Goal: Task Accomplishment & Management: Manage account settings

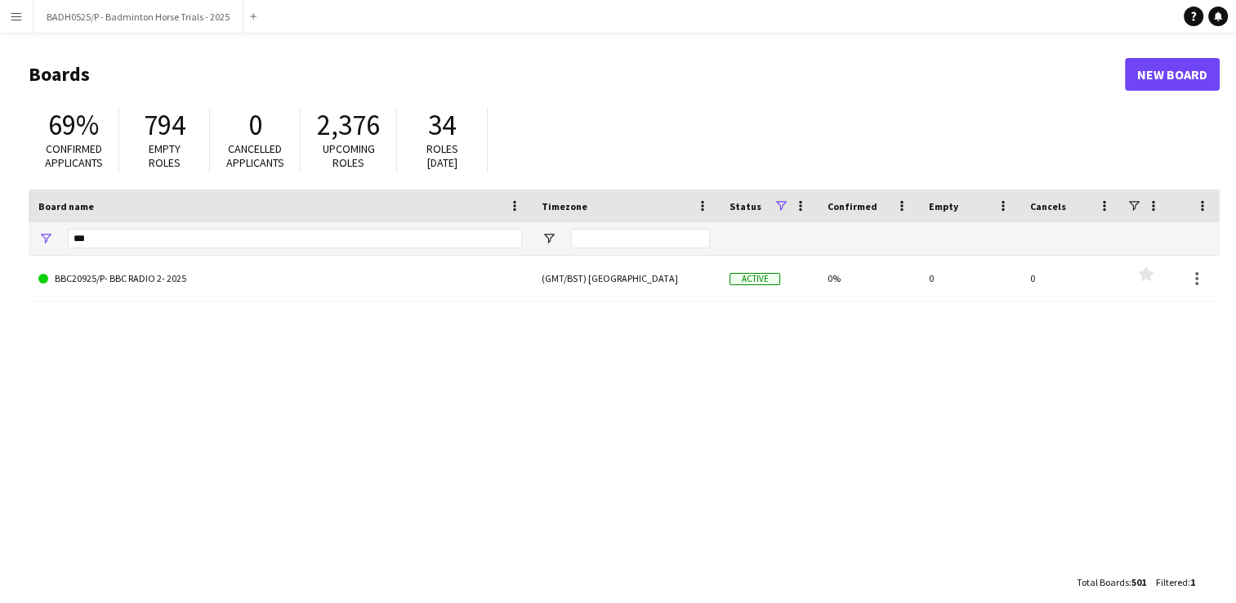
click at [18, 19] on app-icon "Menu" at bounding box center [16, 16] width 13 height 13
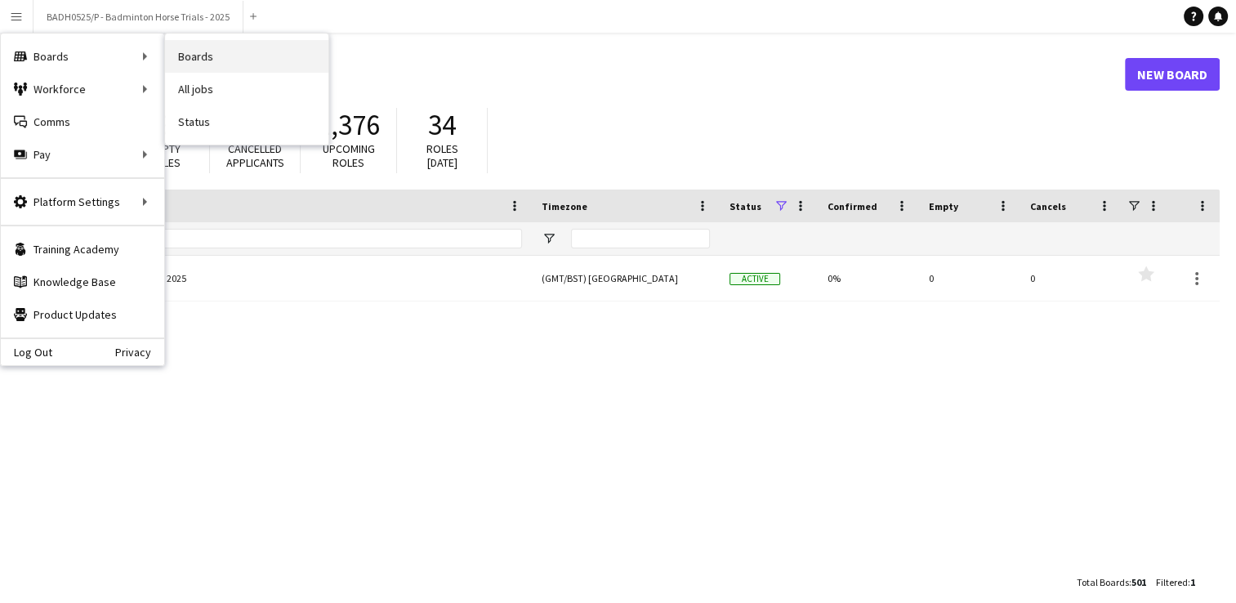
click at [207, 51] on link "Boards" at bounding box center [246, 56] width 163 height 33
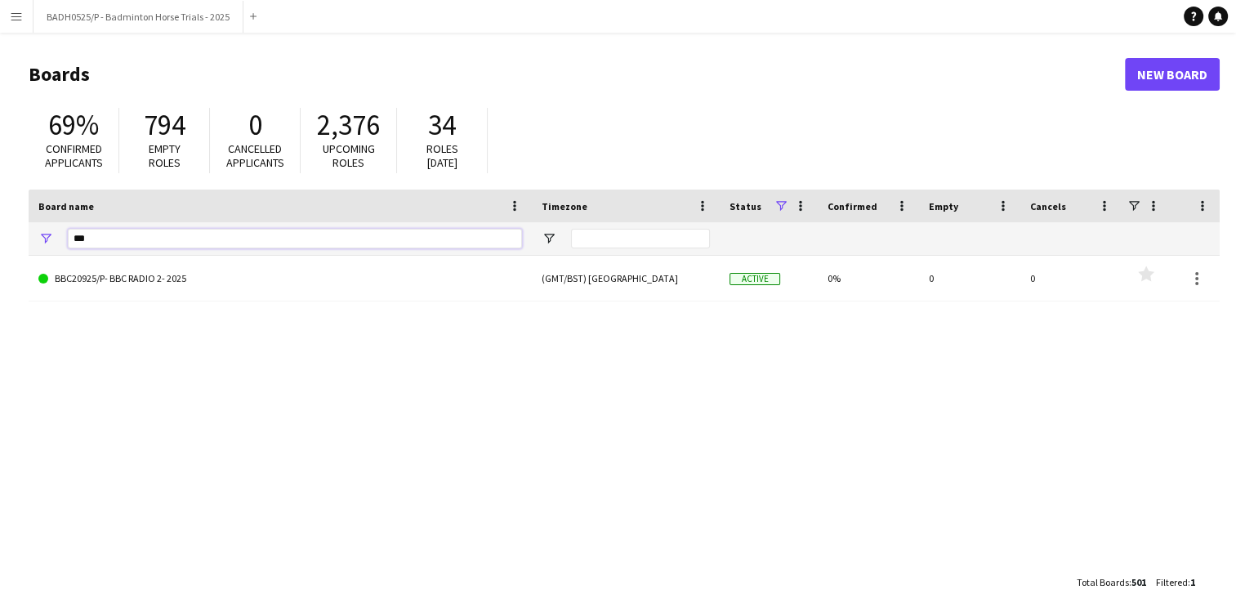
click at [167, 238] on input "***" at bounding box center [295, 239] width 454 height 20
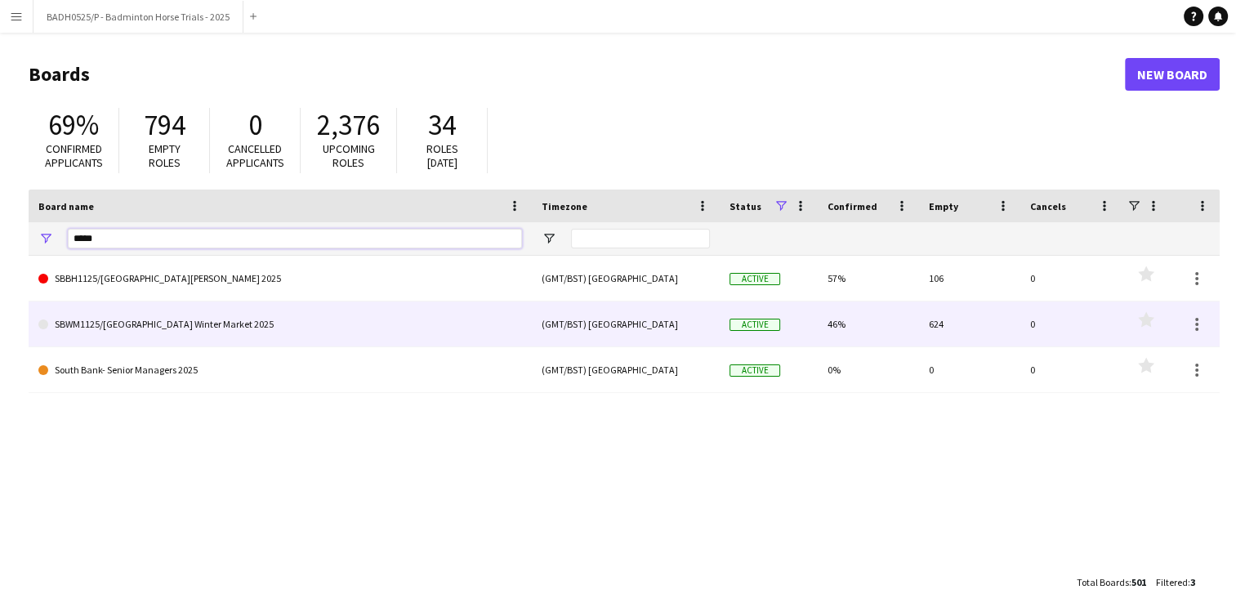
type input "*****"
click at [245, 312] on link "SBWM1125/[GEOGRAPHIC_DATA] Winter Market 2025" at bounding box center [280, 324] width 484 height 46
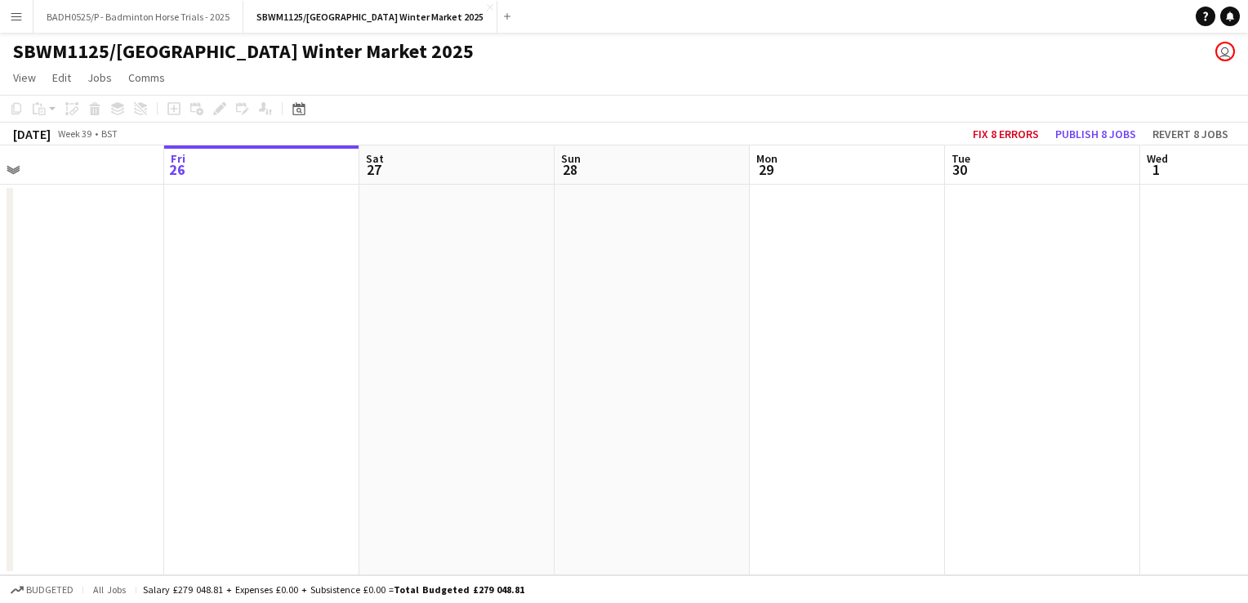
scroll to position [0, 657]
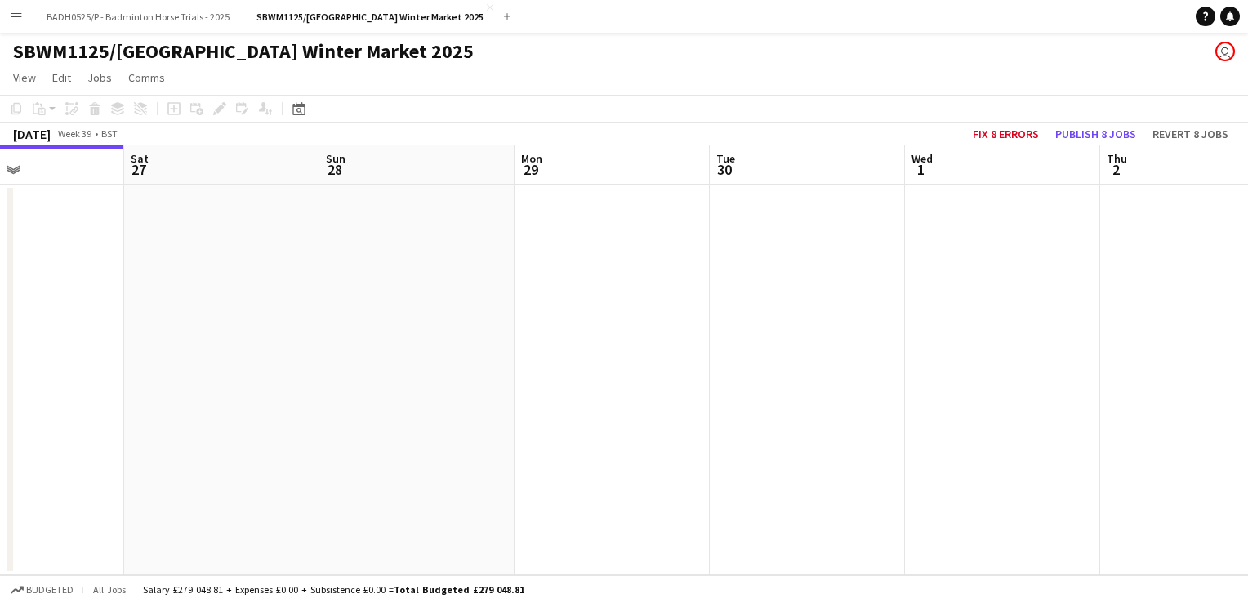
drag, startPoint x: 925, startPoint y: 333, endPoint x: 268, endPoint y: 348, distance: 657.0
click at [268, 348] on app-calendar-viewport "Tue 23 Wed 24 Thu 25 Fri 26 Sat 27 Sun 28 Mon 29 Tue 30 Wed 1 Thu 2 Fri 3 Sat 4" at bounding box center [624, 360] width 1248 height 430
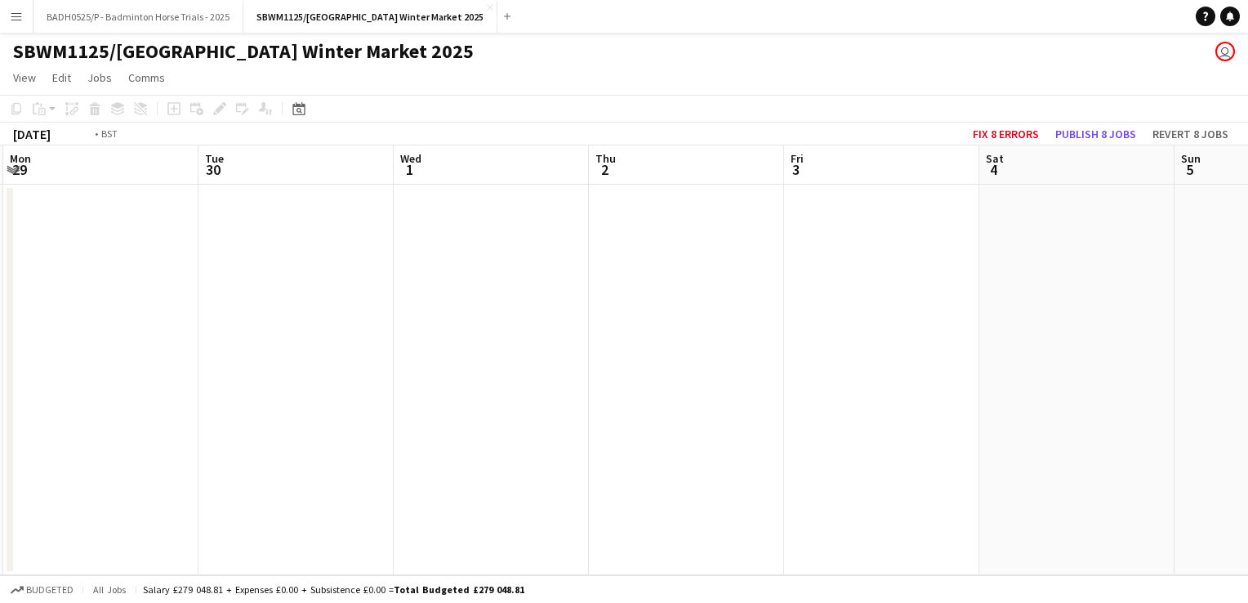
drag, startPoint x: 923, startPoint y: 328, endPoint x: 158, endPoint y: 332, distance: 765.5
click at [158, 332] on app-calendar-viewport "Thu 25 Fri 26 Sat 27 Sun 28 Mon 29 Tue 30 Wed 1 Thu 2 Fri 3 Sat 4 Sun 5 Mon 6" at bounding box center [624, 360] width 1248 height 430
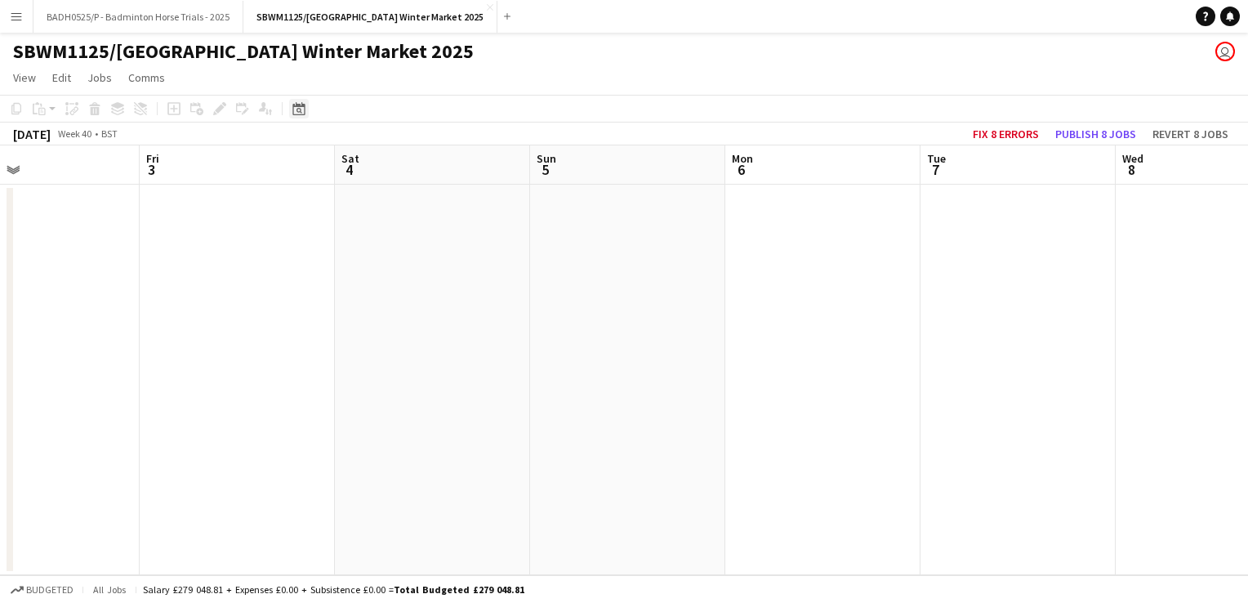
click at [294, 109] on icon "Date picker" at bounding box center [298, 108] width 13 height 13
click at [422, 158] on span "Next month" at bounding box center [432, 165] width 33 height 33
click at [364, 272] on span "9" at bounding box center [367, 271] width 20 height 20
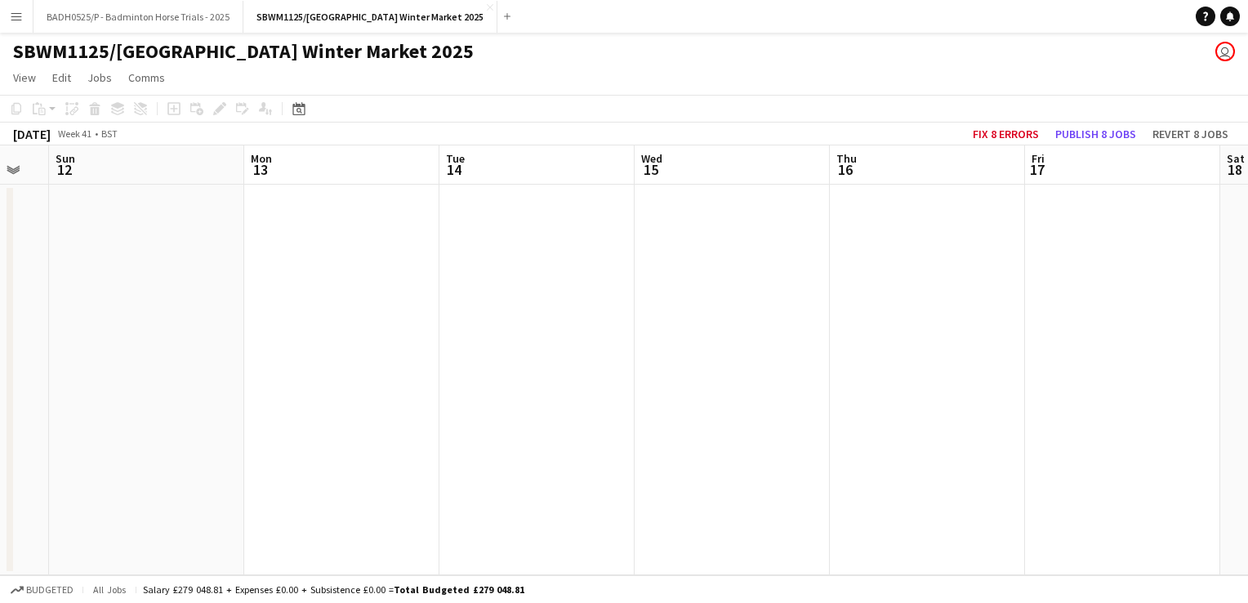
drag, startPoint x: 824, startPoint y: 306, endPoint x: 118, endPoint y: 332, distance: 707.1
click at [0, 374] on html "Menu Boards Boards Boards All jobs Status Workforce Workforce My Workforce Recr…" at bounding box center [624, 301] width 1248 height 603
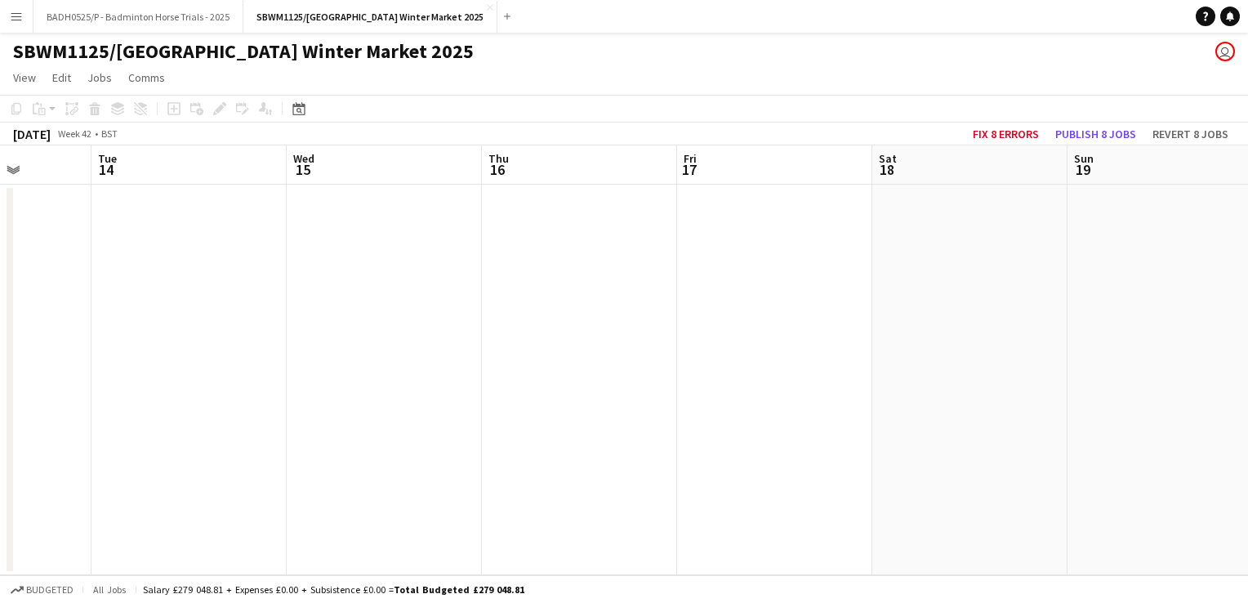
drag, startPoint x: 860, startPoint y: 334, endPoint x: 188, endPoint y: 446, distance: 681.6
click at [188, 446] on app-calendar-viewport "Fri 10 Sat 11 Sun 12 Mon 13 Tue 14 Wed 15 Thu 16 Fri 17 Sat 18 Sun 19 Mon 20 3/…" at bounding box center [624, 360] width 1248 height 430
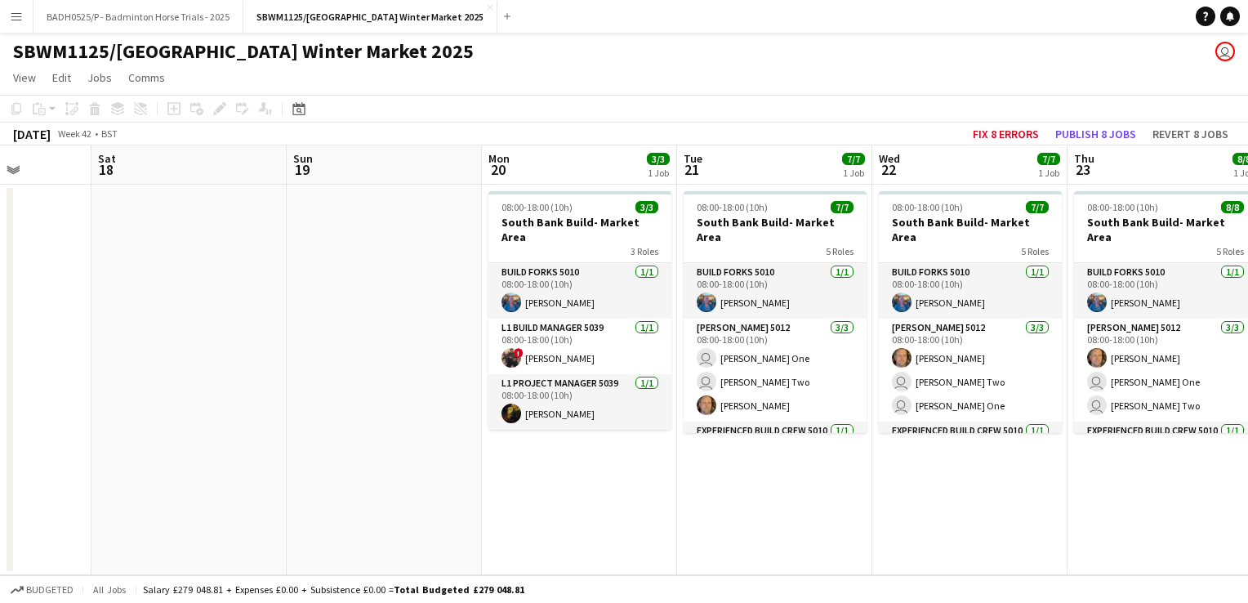
scroll to position [0, 689]
drag, startPoint x: 818, startPoint y: 390, endPoint x: 184, endPoint y: 524, distance: 647.9
click at [172, 524] on app-calendar-viewport "Tue 14 Wed 15 Thu 16 Fri 17 Sat 18 Sun 19 Mon 20 3/3 1 Job Tue 21 7/7 1 Job Wed…" at bounding box center [624, 360] width 1248 height 430
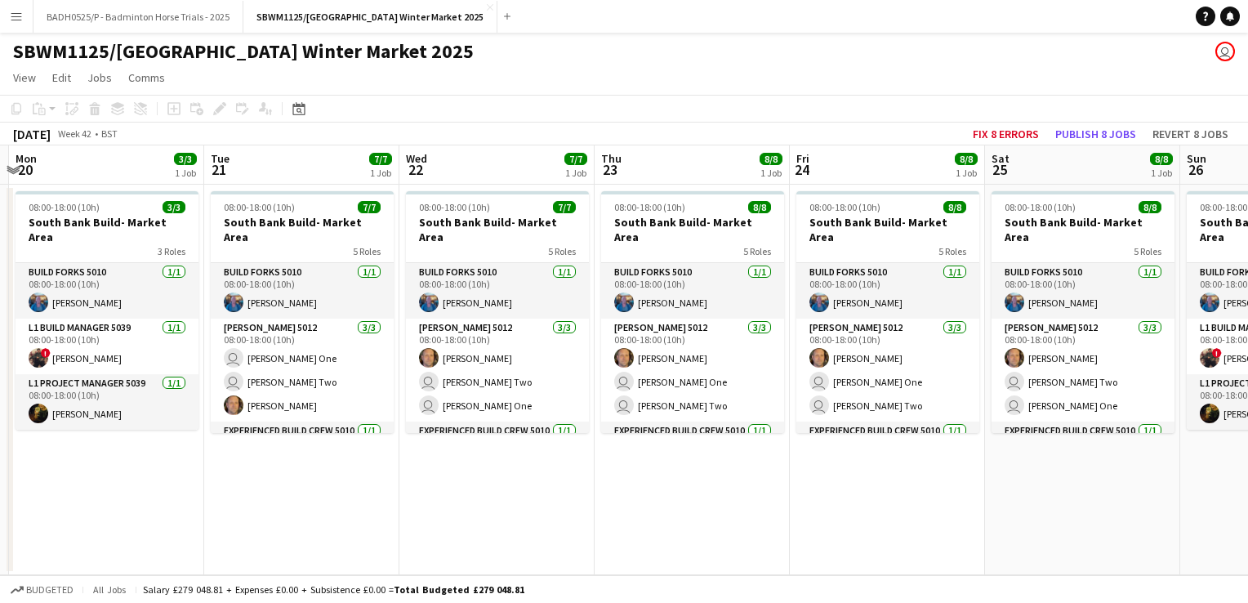
drag, startPoint x: 810, startPoint y: 524, endPoint x: 338, endPoint y: 550, distance: 472.9
click at [338, 550] on app-calendar-viewport "Thu 16 Fri 17 Sat 18 Sun 19 Mon 20 3/3 1 Job Tue 21 7/7 1 Job Wed 22 7/7 1 Job …" at bounding box center [624, 360] width 1248 height 430
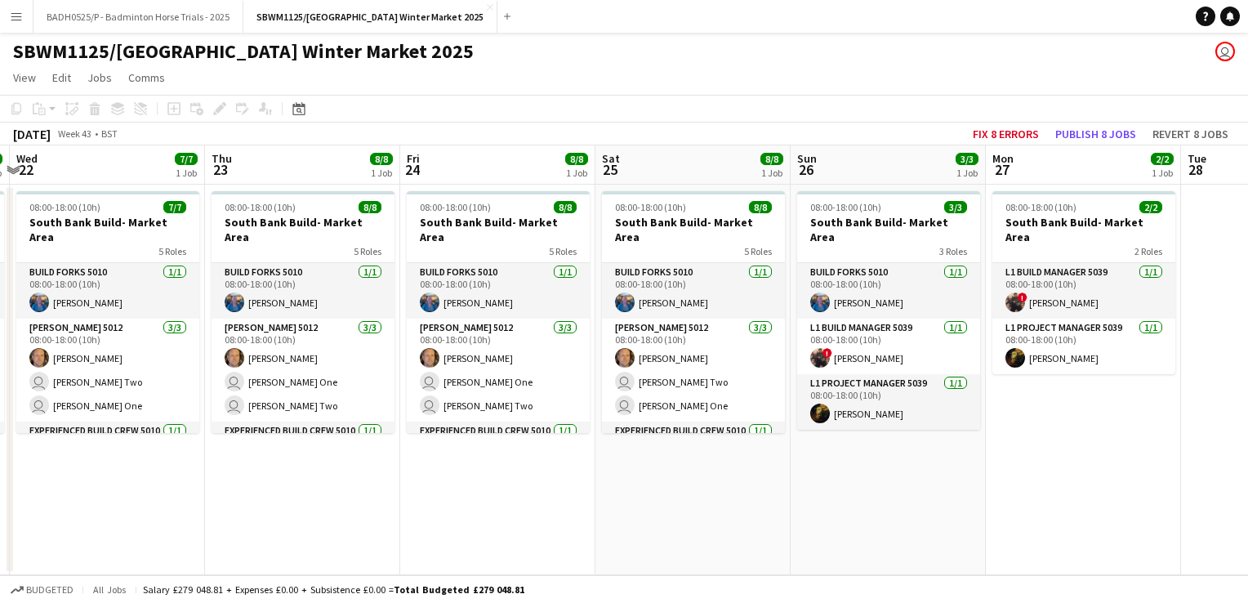
scroll to position [0, 410]
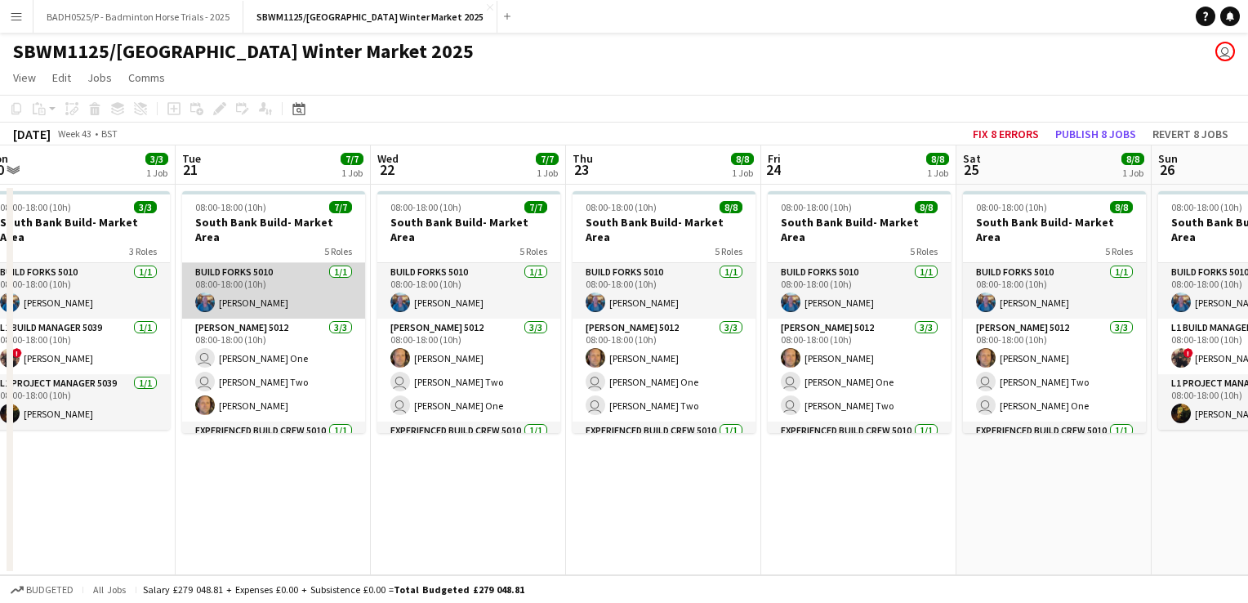
click at [227, 287] on app-card-role "Build Forks 5010 [DATE] 08:00-18:00 (10h) [PERSON_NAME]" at bounding box center [273, 291] width 183 height 56
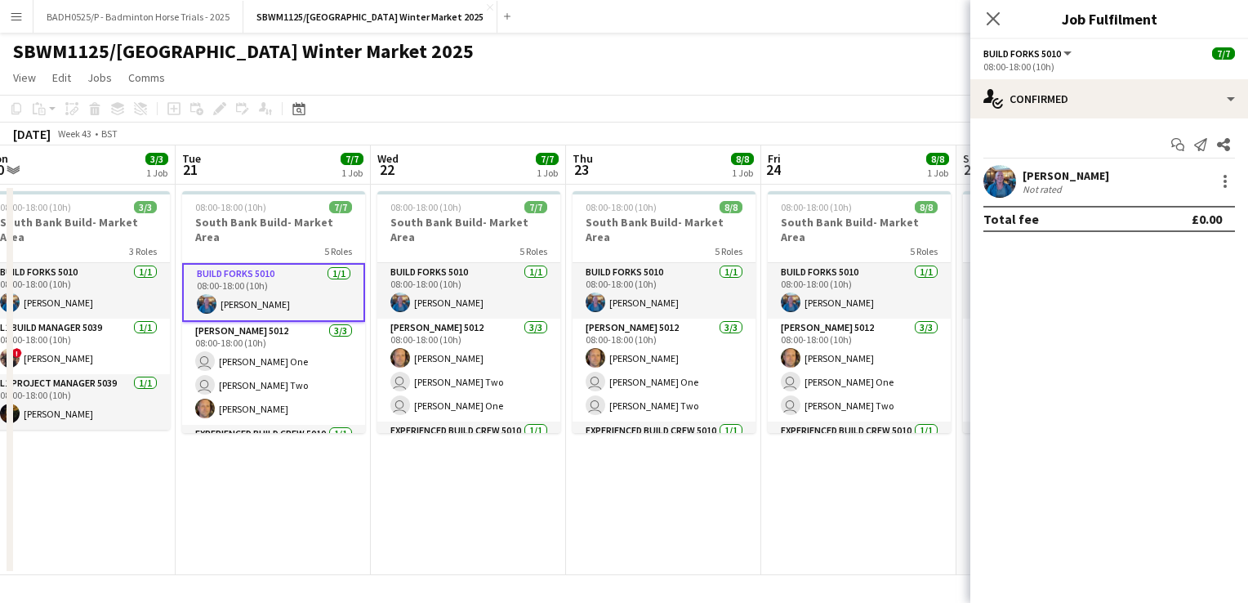
click at [1000, 182] on app-user-avatar at bounding box center [1000, 181] width 33 height 33
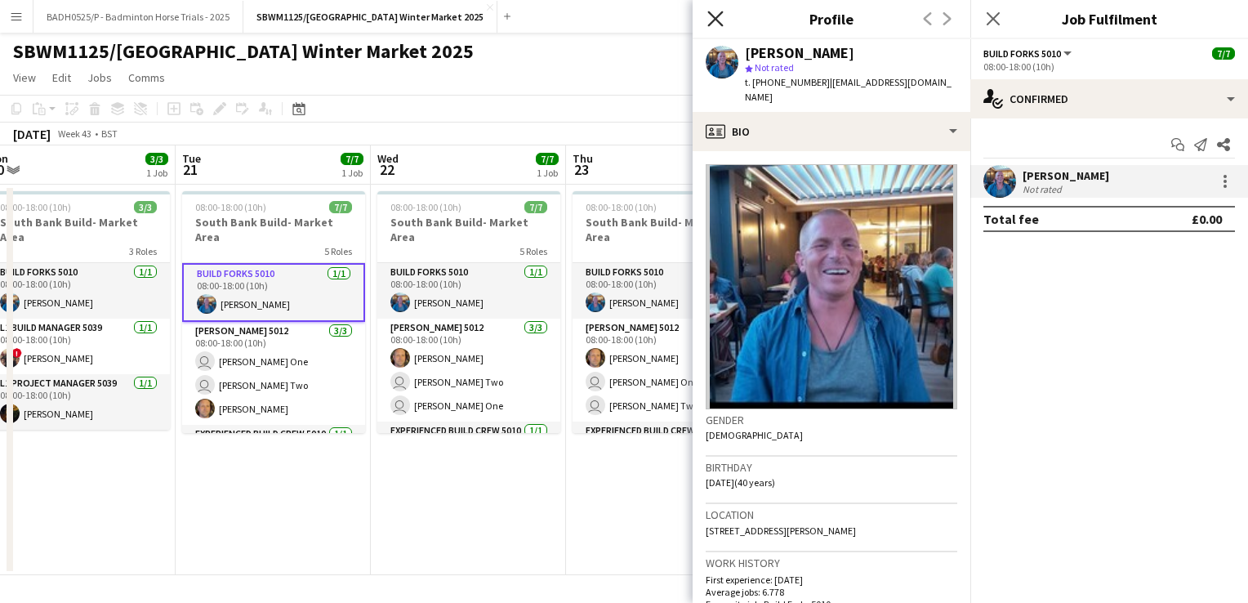
click at [719, 15] on icon at bounding box center [715, 19] width 16 height 16
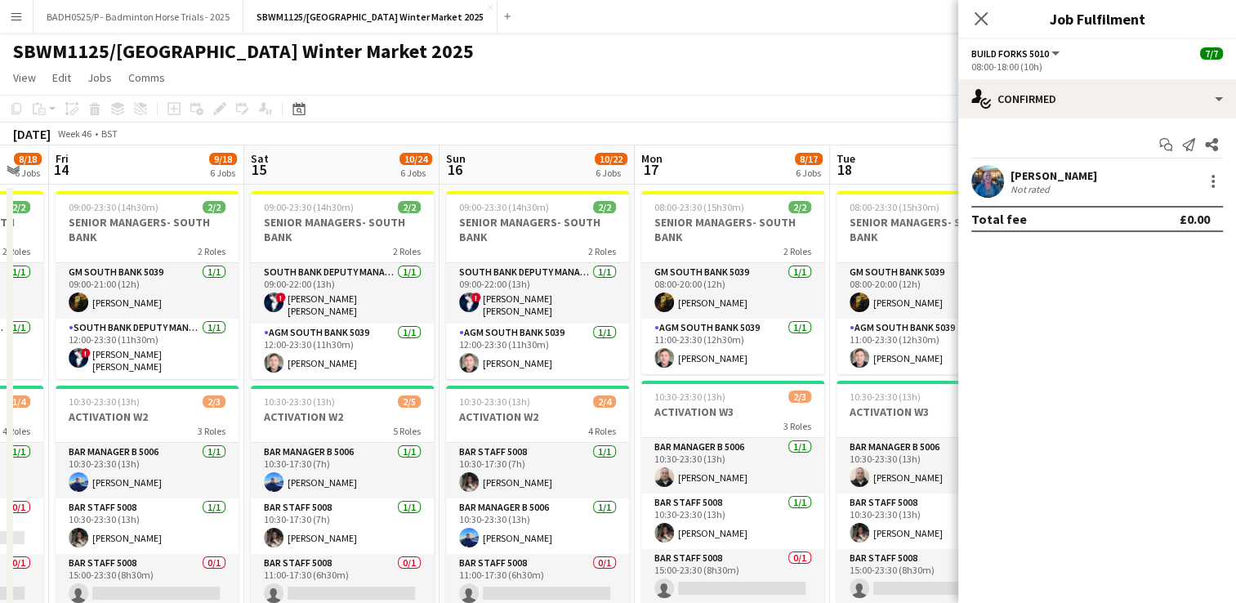
scroll to position [0, 739]
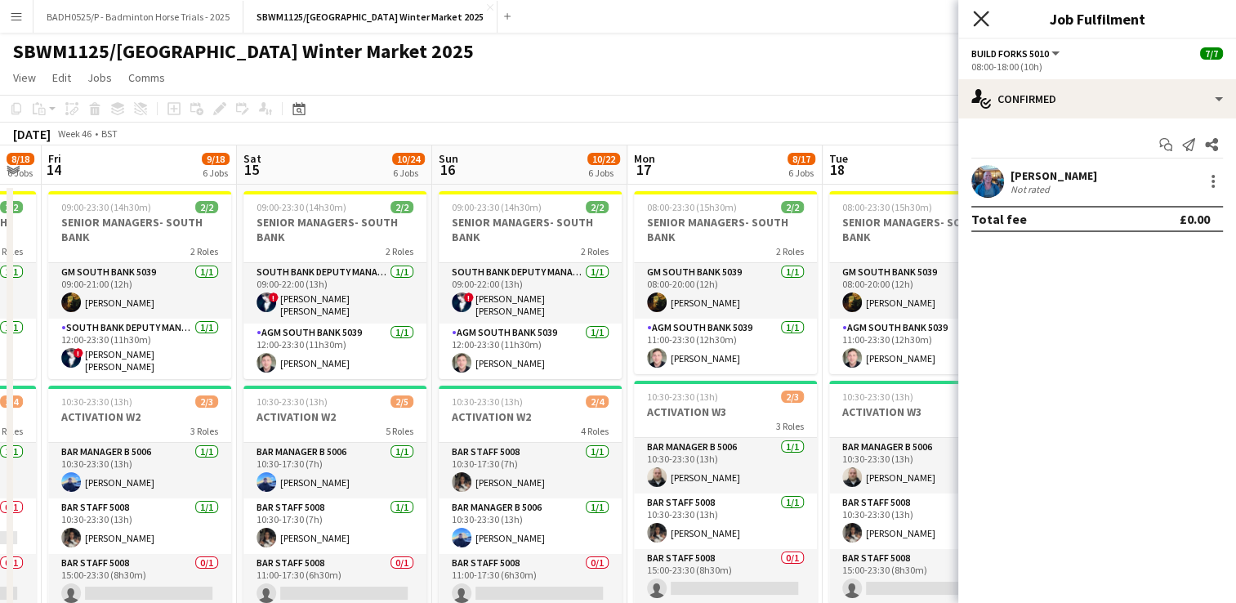
click at [980, 15] on icon "Close pop-in" at bounding box center [981, 19] width 16 height 16
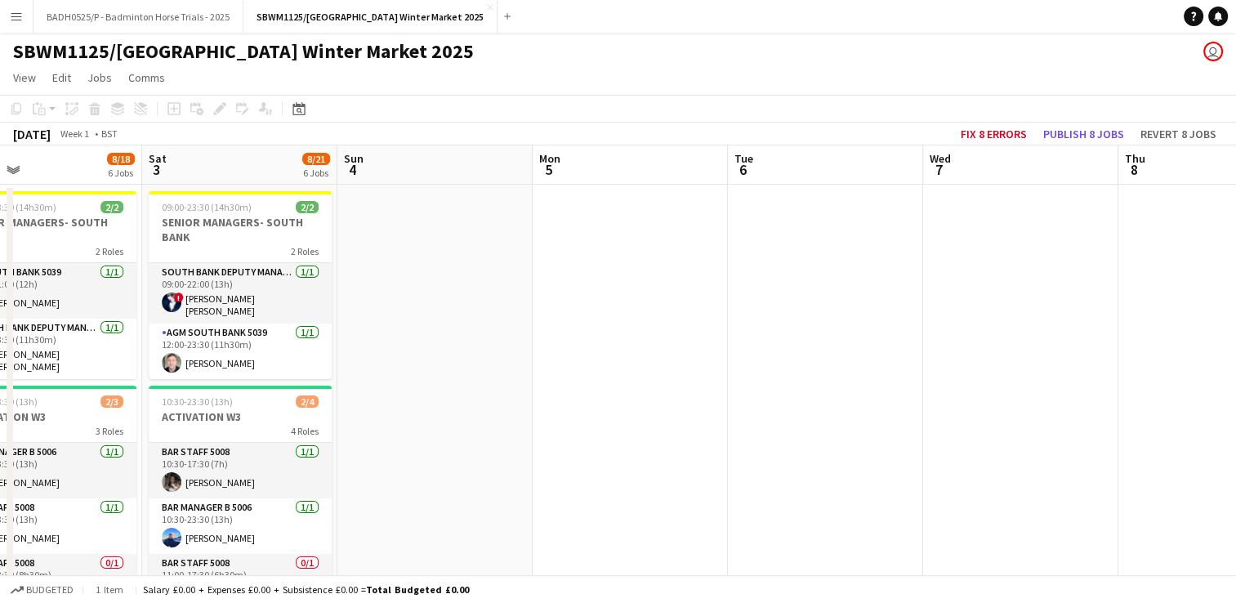
scroll to position [0, 642]
